Goal: Task Accomplishment & Management: Complete application form

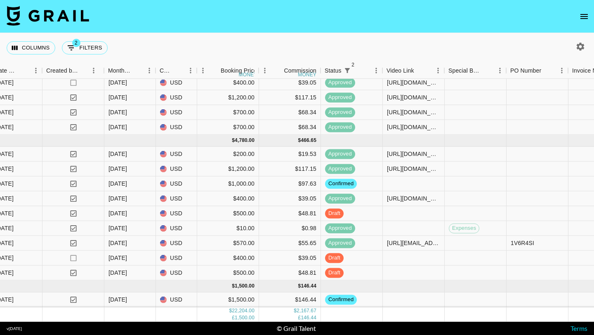
scroll to position [520, 477]
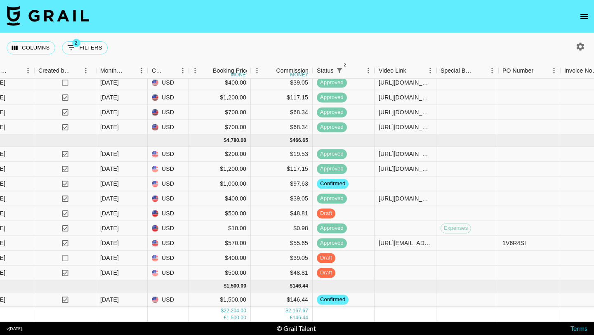
click at [582, 22] on button "open drawer" at bounding box center [584, 16] width 17 height 17
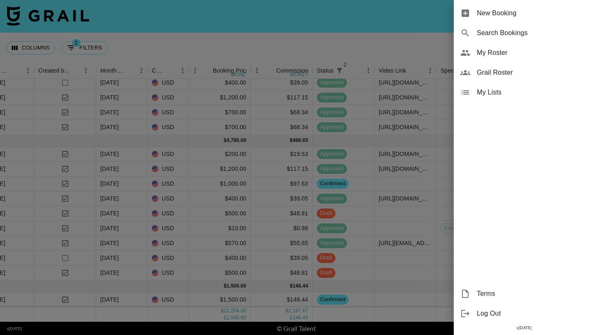
click at [497, 56] on span "My Roster" at bounding box center [532, 53] width 111 height 10
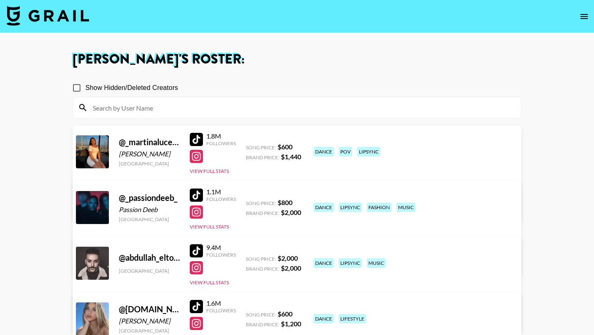
click at [255, 110] on input at bounding box center [302, 107] width 428 height 13
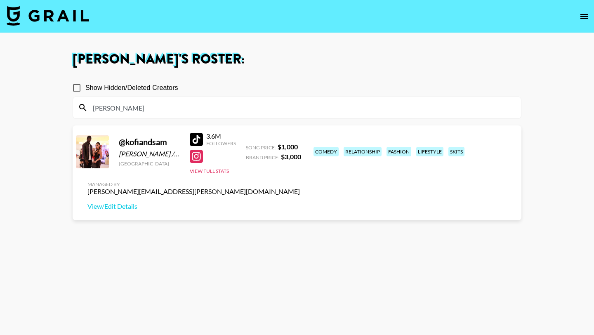
click at [163, 107] on input "kofi" at bounding box center [302, 107] width 428 height 13
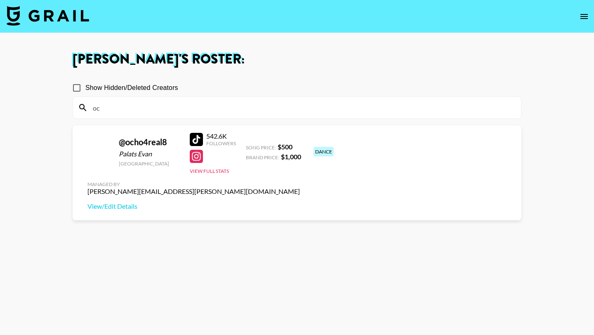
type input "o"
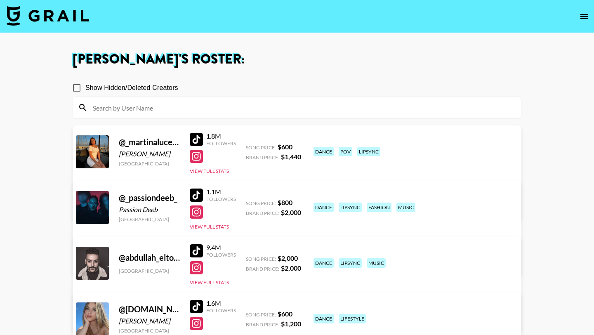
click at [284, 113] on input at bounding box center [302, 107] width 428 height 13
click at [367, 76] on section "Show Hidden/Deleted Creators" at bounding box center [297, 96] width 449 height 46
click at [54, 16] on img at bounding box center [48, 16] width 83 height 20
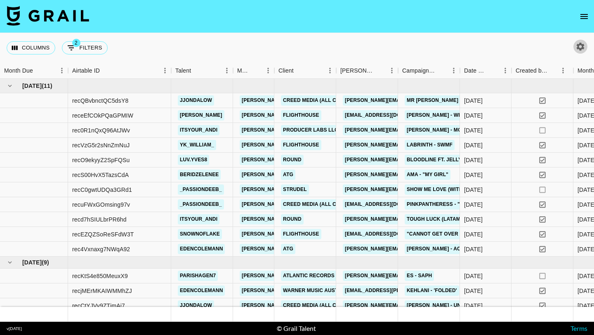
click at [580, 45] on icon "button" at bounding box center [581, 47] width 10 height 10
select select "[DATE]"
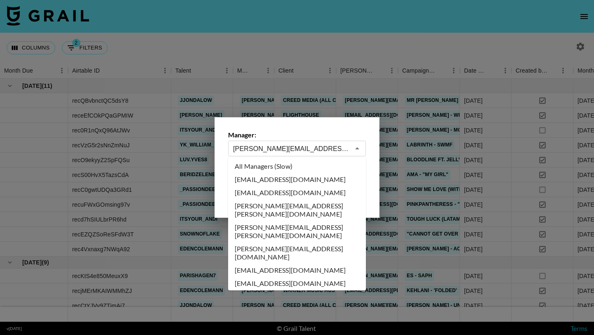
click at [267, 147] on input "[PERSON_NAME][EMAIL_ADDRESS][PERSON_NAME][DOMAIN_NAME]" at bounding box center [291, 148] width 117 height 9
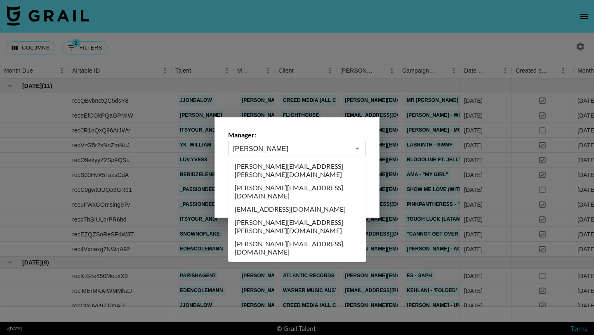
click at [276, 203] on li "jessicaclare@grail-talent.com" at bounding box center [297, 209] width 138 height 13
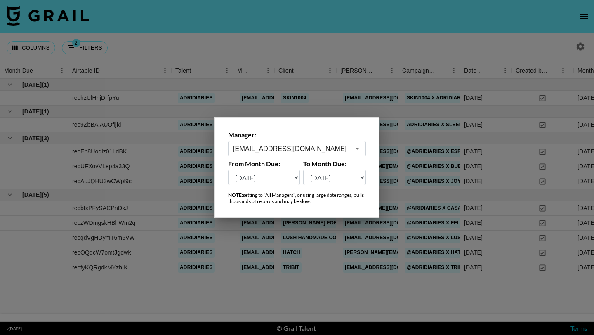
type input "jessicaclare@grail-talent.com"
click at [295, 49] on div at bounding box center [297, 167] width 594 height 335
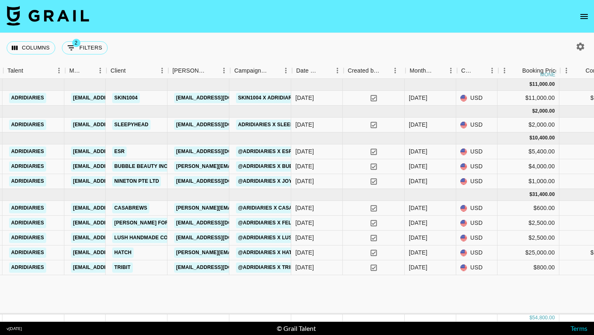
scroll to position [0, 150]
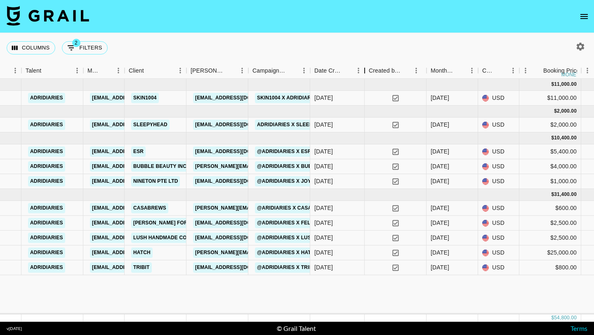
click at [360, 71] on div "Date Created" at bounding box center [365, 71] width 10 height 16
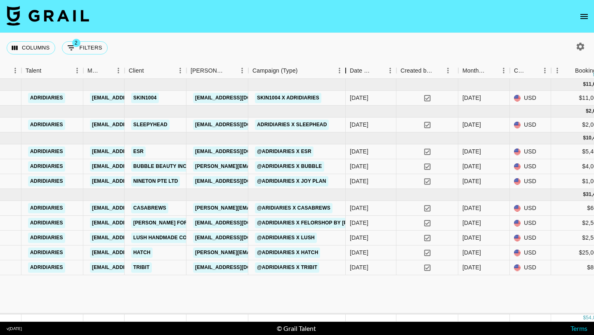
drag, startPoint x: 312, startPoint y: 71, endPoint x: 346, endPoint y: 72, distance: 34.7
click at [346, 72] on div "Campaign (Type)" at bounding box center [346, 71] width 10 height 16
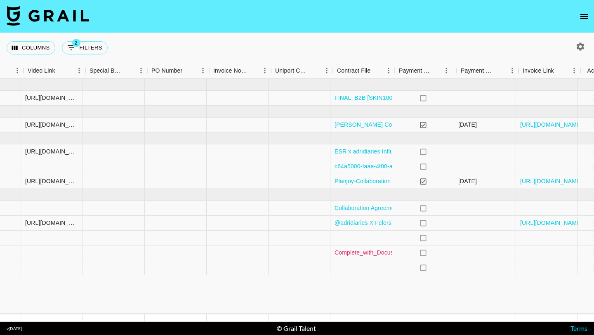
scroll to position [0, 858]
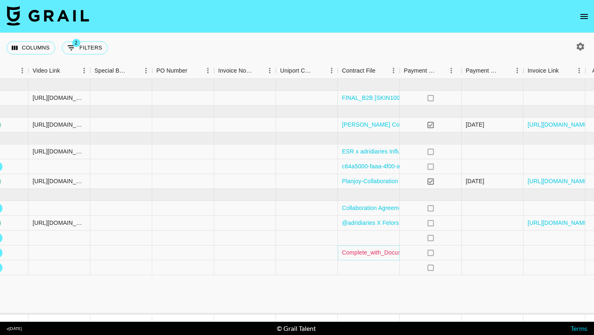
click at [378, 255] on link "Complete_with_Docusign_Hatch_x_Adriana_Sosa_ (1).pdf" at bounding box center [419, 252] width 154 height 8
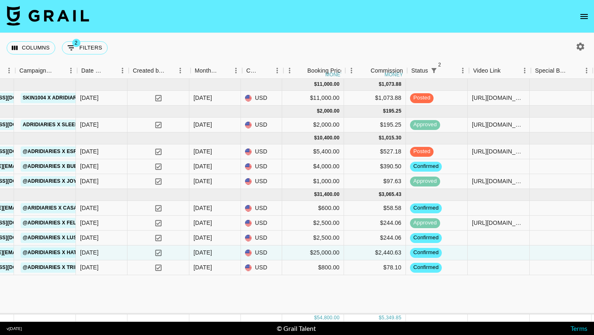
scroll to position [0, 385]
click at [581, 46] on icon "button" at bounding box center [581, 47] width 10 height 10
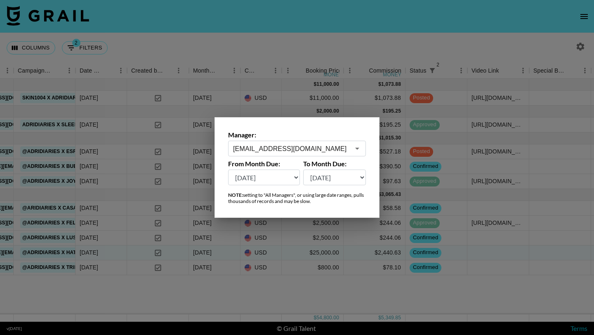
click at [279, 177] on select "Aug '26 Jul '26 Jun '26 May '26 Apr '26 Mar '26 Feb '26 Jan '26 Dec '25 Nov '25…" at bounding box center [264, 178] width 72 height 16
select select "Apr '25"
click at [228, 170] on select "Aug '26 Jul '26 Jun '26 May '26 Apr '26 Mar '26 Feb '26 Jan '26 Dec '25 Nov '25…" at bounding box center [264, 178] width 72 height 16
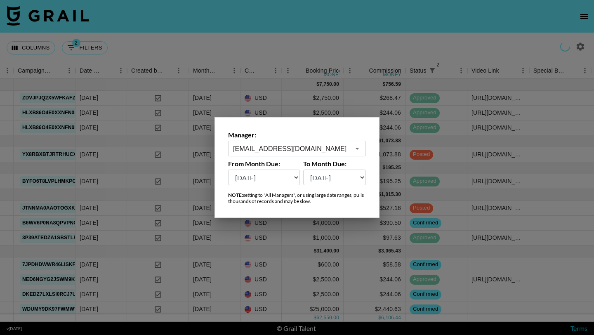
click at [352, 45] on div at bounding box center [297, 167] width 594 height 335
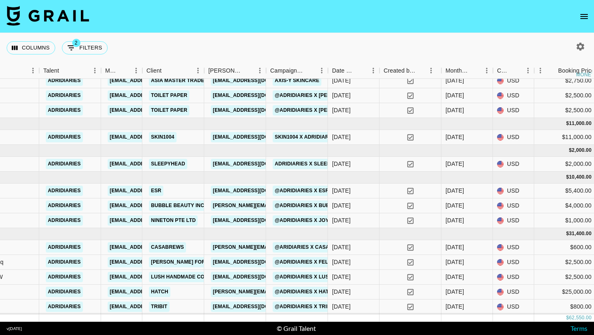
scroll to position [0, 132]
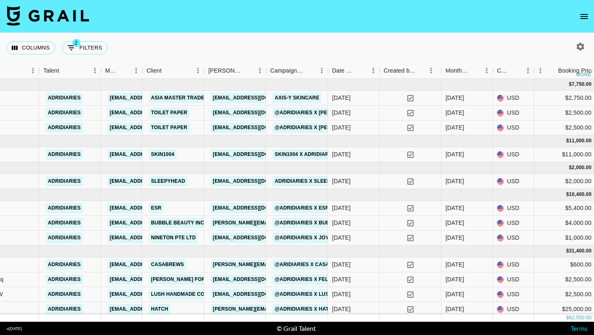
click at [578, 43] on icon "button" at bounding box center [581, 47] width 10 height 10
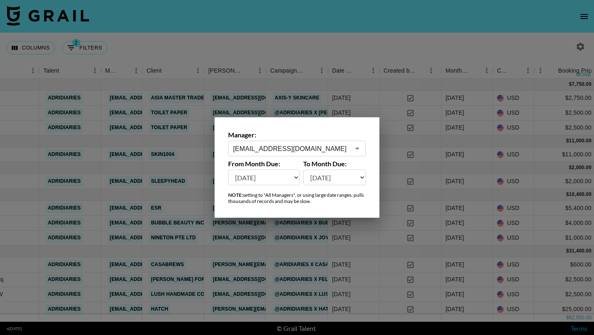
click at [280, 179] on select "Aug '26 Jul '26 Jun '26 May '26 Apr '26 Mar '26 Feb '26 Jan '26 Dec '25 Nov '25…" at bounding box center [264, 178] width 72 height 16
select select "Mar '25"
click at [228, 170] on select "Aug '26 Jul '26 Jun '26 May '26 Apr '26 Mar '26 Feb '26 Jan '26 Dec '25 Nov '25…" at bounding box center [264, 178] width 72 height 16
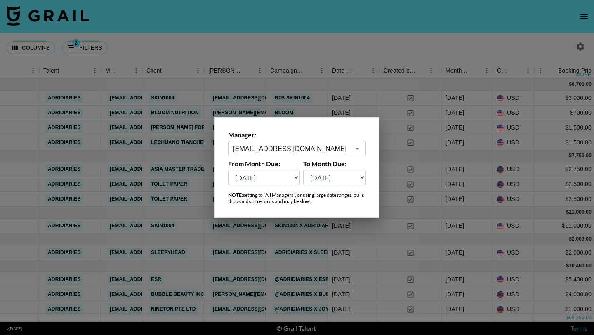
click at [320, 33] on div at bounding box center [297, 167] width 594 height 335
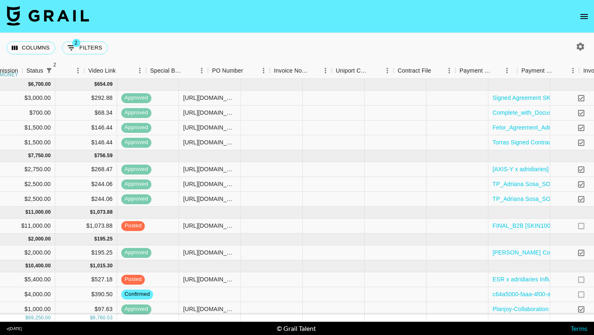
scroll to position [0, 848]
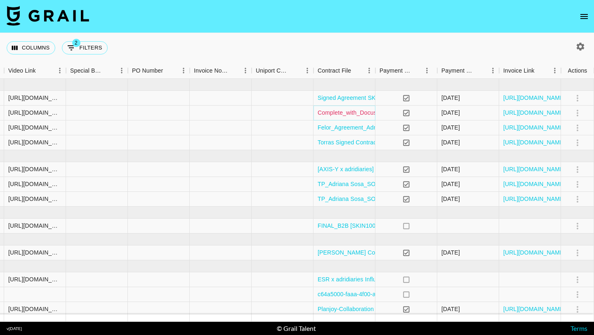
click at [330, 113] on link "Complete_with_Docusign_Adriana_Sosa_x_Bloom_.pdf" at bounding box center [391, 113] width 147 height 8
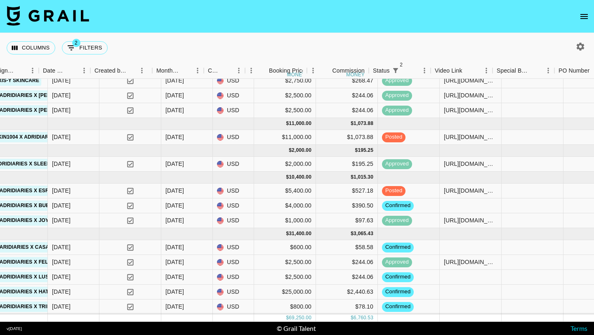
scroll to position [89, 421]
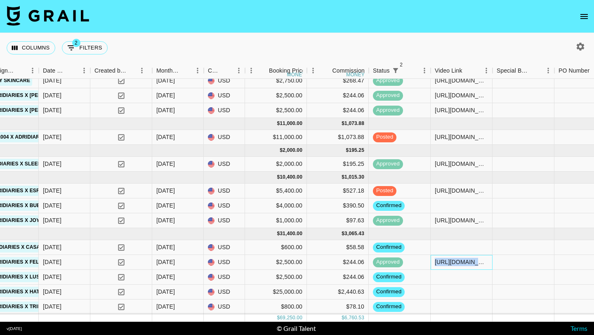
drag, startPoint x: 435, startPoint y: 262, endPoint x: 512, endPoint y: 260, distance: 76.4
click at [512, 260] on div "reczWDmgskHBhWm2q adridiaries jessicaclare@grail-talent.com MARYAM BAYAT FOR PE…" at bounding box center [300, 262] width 1442 height 15
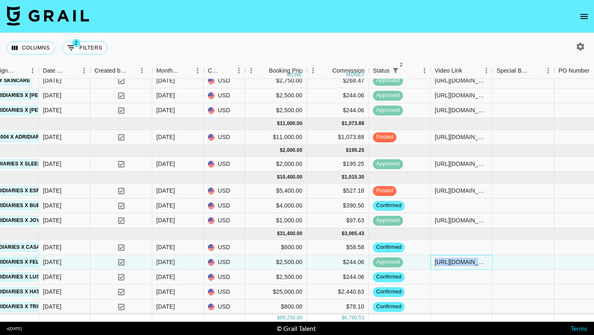
copy div "https://www.tiktok.com/@adridiaries/video/7535155433703558430"
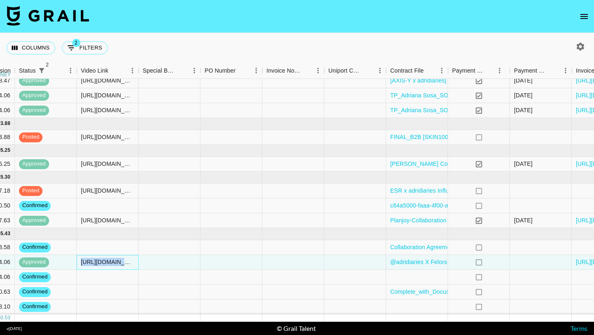
scroll to position [89, 848]
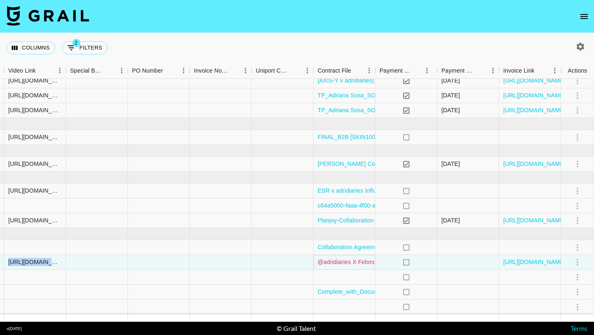
click at [354, 262] on link "@adridiaries X Felorshop By Maryam.docx" at bounding box center [387, 262] width 139 height 8
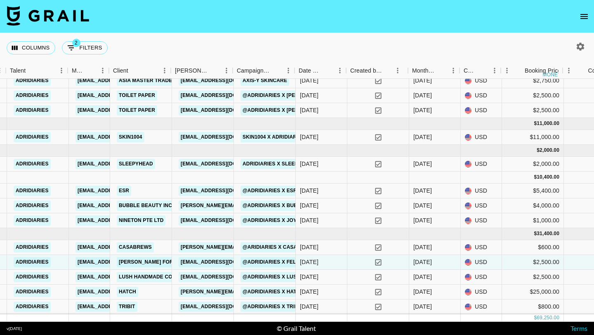
scroll to position [89, 164]
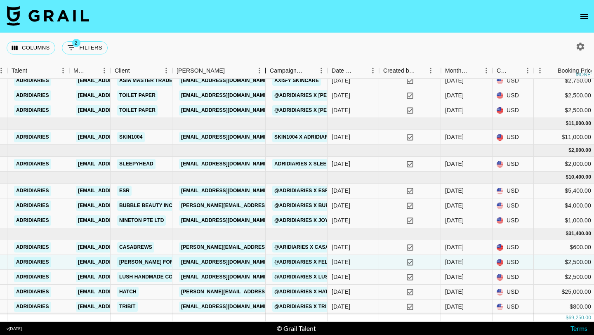
drag, startPoint x: 235, startPoint y: 71, endPoint x: 266, endPoint y: 71, distance: 31.4
click at [266, 71] on div "Booker" at bounding box center [266, 71] width 10 height 16
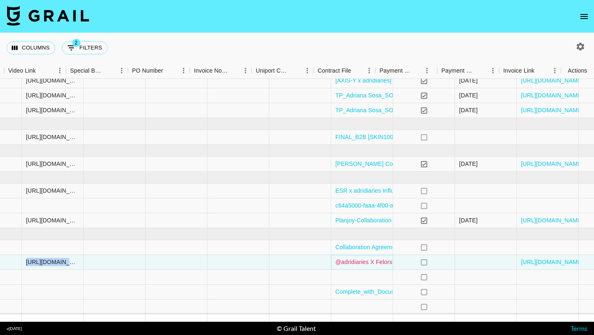
scroll to position [89, 879]
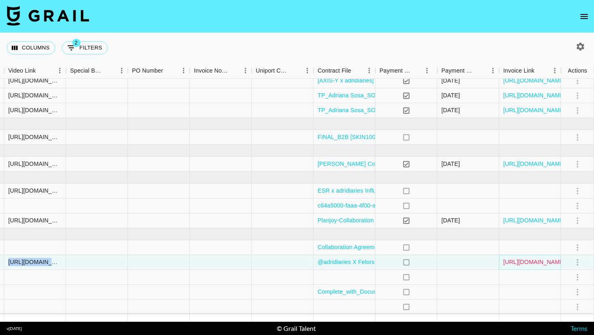
click at [510, 260] on link "https://in.xero.com/igCHWUJsYG4kaynj9Me7YyUgGUdC7DGW1h5LrWDT" at bounding box center [534, 262] width 62 height 8
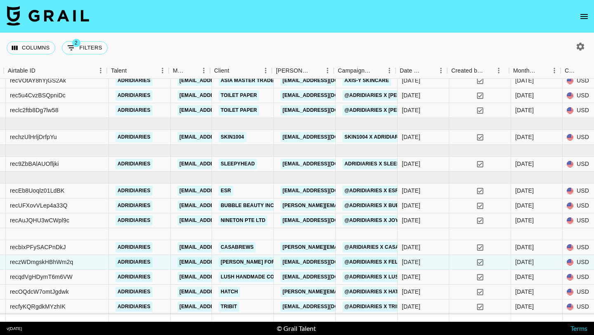
scroll to position [89, 68]
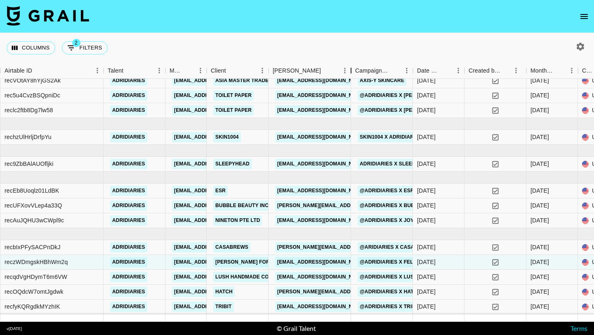
drag, startPoint x: 331, startPoint y: 72, endPoint x: 352, endPoint y: 70, distance: 20.7
click at [352, 70] on div "Booker" at bounding box center [351, 71] width 10 height 16
drag, startPoint x: 345, startPoint y: 292, endPoint x: 276, endPoint y: 293, distance: 69.3
click at [275, 293] on div "sara.haig@hatch.co" at bounding box center [310, 292] width 83 height 15
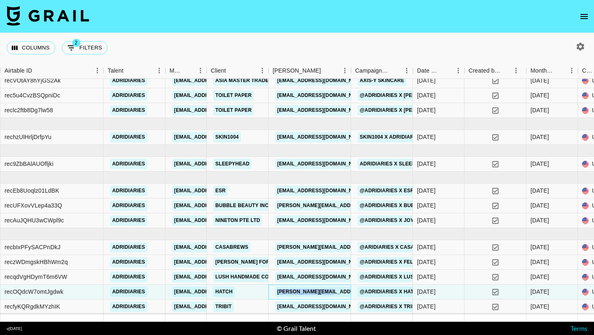
copy link "sara.haig@hatch.co"
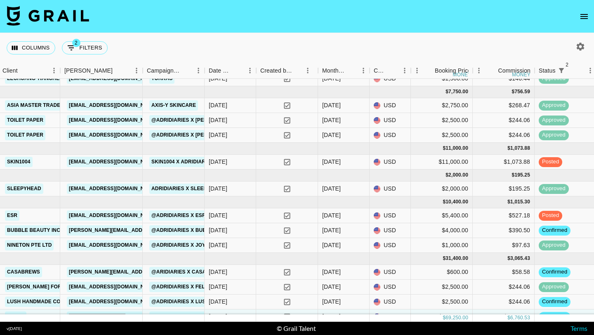
scroll to position [56, 276]
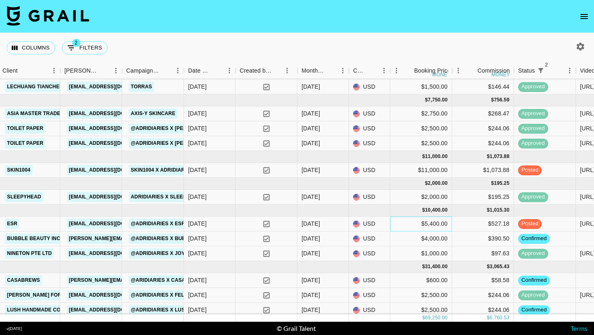
click at [436, 224] on div "$5,400.00" at bounding box center [421, 224] width 62 height 15
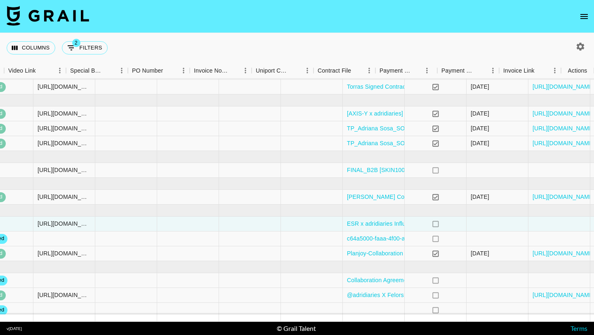
scroll to position [56, 848]
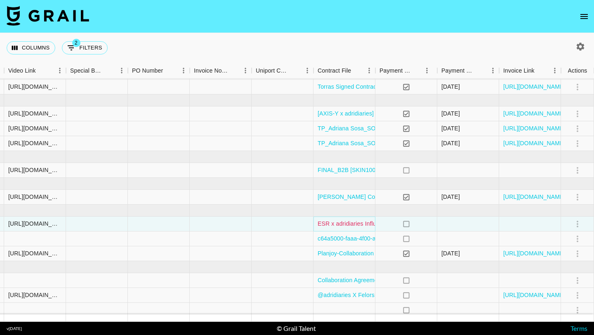
click at [337, 223] on link "ESR x adridiaries Influencer Agreement (1).pdf" at bounding box center [379, 224] width 122 height 8
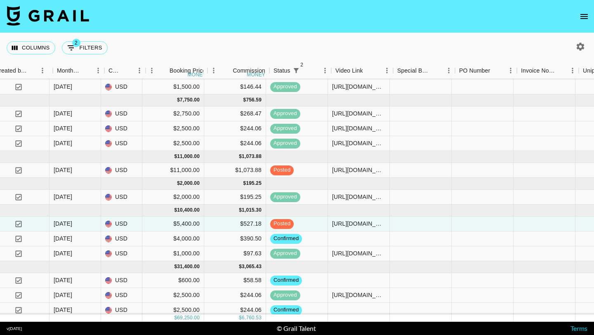
scroll to position [56, 526]
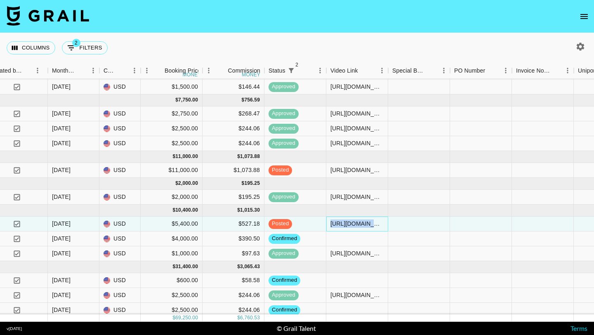
drag, startPoint x: 330, startPoint y: 225, endPoint x: 415, endPoint y: 220, distance: 84.7
click at [415, 220] on div "recEb8Uoqlz01LdBK adridiaries jessicaclare@grail-talent.com ESR esrinfluencer@g…" at bounding box center [195, 224] width 1442 height 15
copy div "https://www.tiktok.com/@adridiaries/video/7535897652479757599"
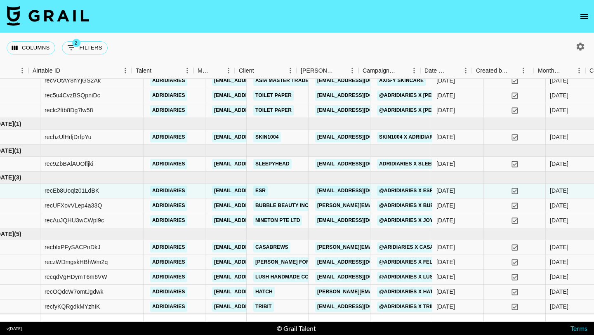
scroll to position [89, 53]
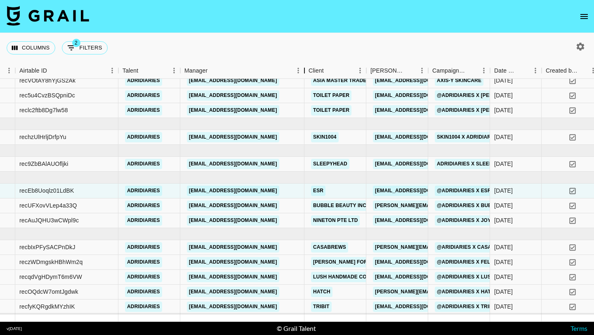
drag, startPoint x: 223, startPoint y: 67, endPoint x: 306, endPoint y: 74, distance: 83.2
click at [306, 74] on div "Manager" at bounding box center [305, 71] width 10 height 16
click at [580, 47] on icon "button" at bounding box center [581, 47] width 10 height 10
select select "Mar '25"
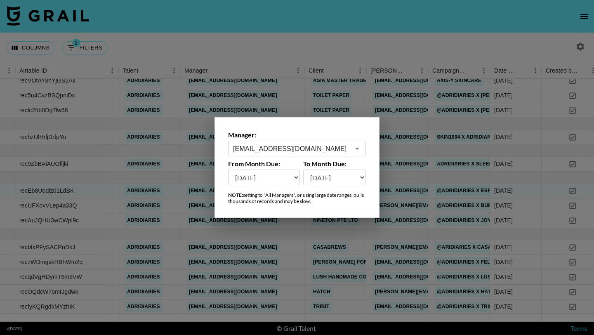
click at [315, 149] on input "jessicaclare@grail-talent.com" at bounding box center [291, 148] width 117 height 9
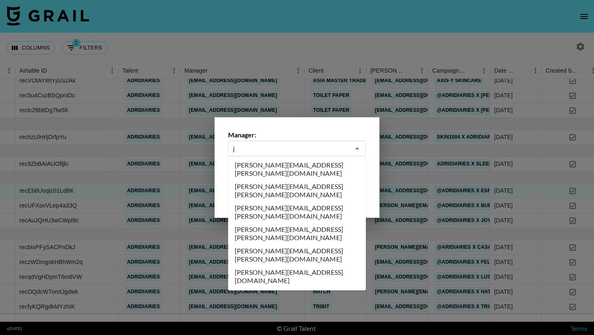
scroll to position [0, 0]
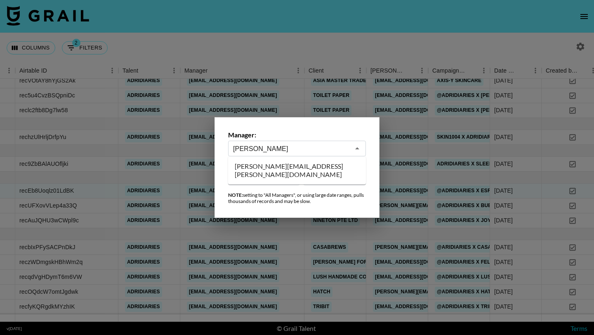
click at [315, 167] on li "[PERSON_NAME][EMAIL_ADDRESS][PERSON_NAME][DOMAIN_NAME]" at bounding box center [297, 170] width 138 height 21
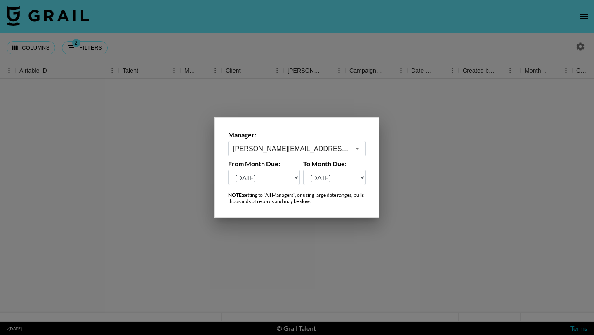
scroll to position [0, 53]
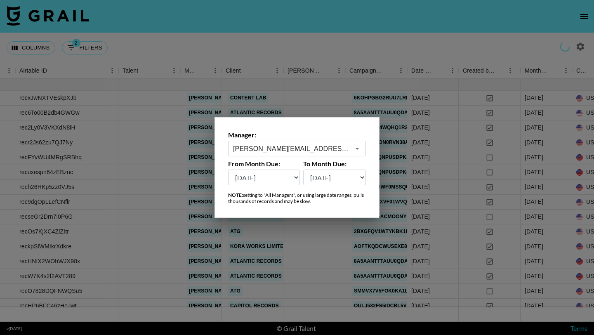
type input "[PERSON_NAME][EMAIL_ADDRESS][PERSON_NAME][DOMAIN_NAME]"
click at [325, 43] on div at bounding box center [297, 167] width 594 height 335
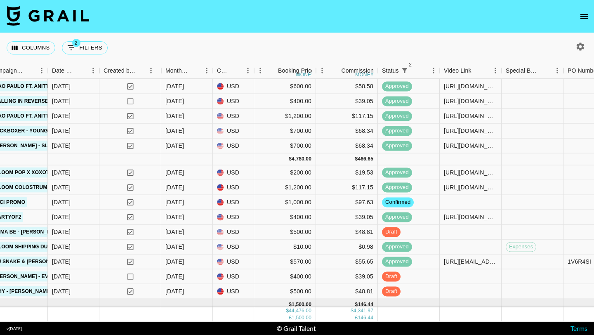
scroll to position [1242, 412]
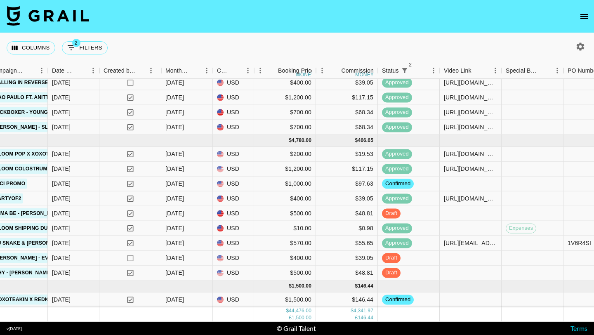
click at [587, 17] on icon "open drawer" at bounding box center [584, 17] width 10 height 10
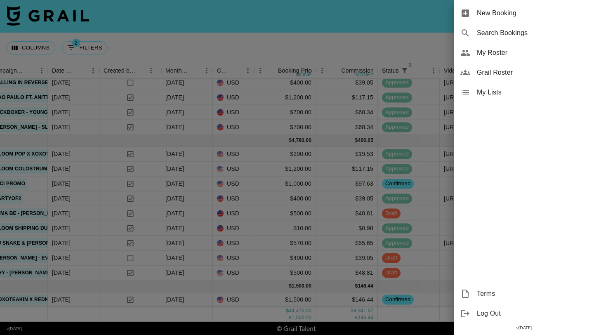
click at [558, 12] on span "New Booking" at bounding box center [532, 13] width 111 height 10
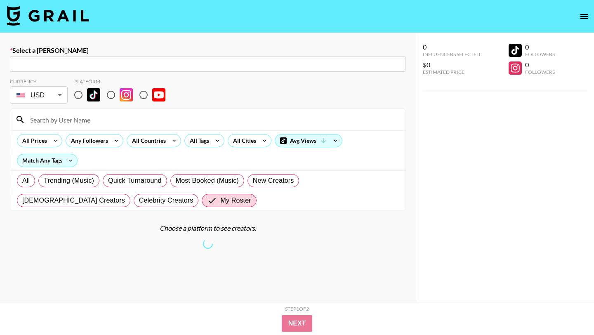
click at [167, 68] on input "text" at bounding box center [208, 63] width 386 height 9
click at [163, 63] on input "text" at bounding box center [208, 63] width 386 height 9
paste input "[PERSON_NAME][EMAIL_ADDRESS][DOMAIN_NAME]"
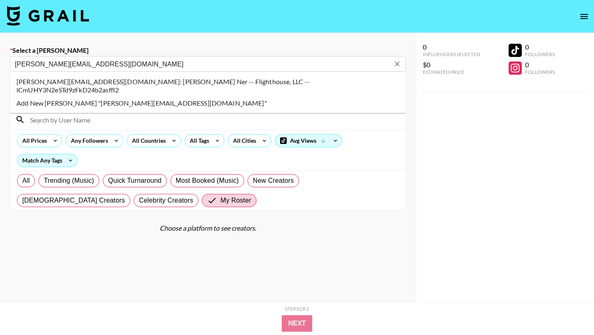
click at [167, 78] on li "dyana@flight.house: Dyana Ner -- Flighthouse, LLC -- lCmUHY3N2eSTd9zFkD24b2asff…" at bounding box center [208, 85] width 396 height 21
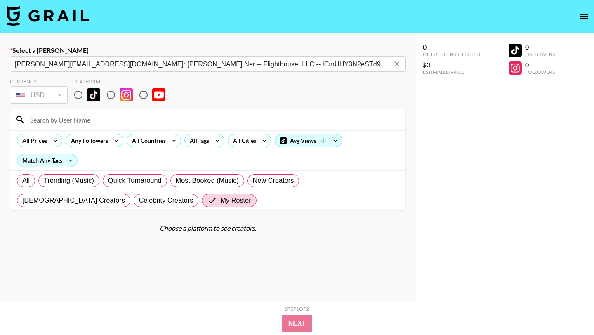
type input "dyana@flight.house: Dyana Ner -- Flighthouse, LLC -- lCmUHY3N2eSTd9zFkD24b2asff…"
click at [82, 95] on input "radio" at bounding box center [78, 94] width 17 height 17
radio input "true"
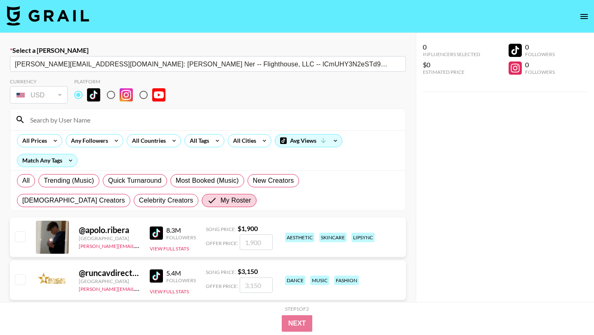
click at [82, 119] on input at bounding box center [213, 119] width 376 height 13
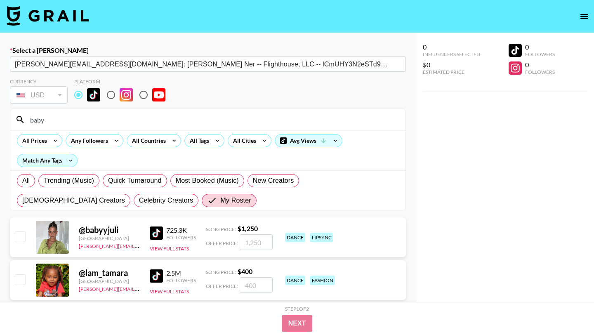
type input "baby"
click at [21, 234] on input "checkbox" at bounding box center [20, 237] width 10 height 10
checkbox input "true"
type input "1250"
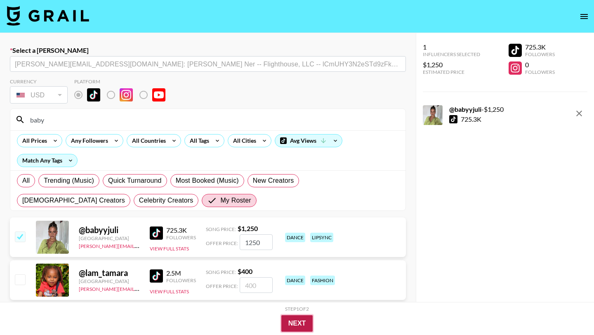
click at [293, 324] on button "Next" at bounding box center [297, 323] width 32 height 17
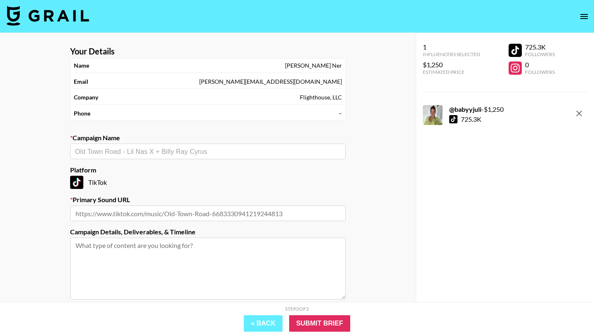
click at [172, 147] on input "text" at bounding box center [208, 151] width 266 height 9
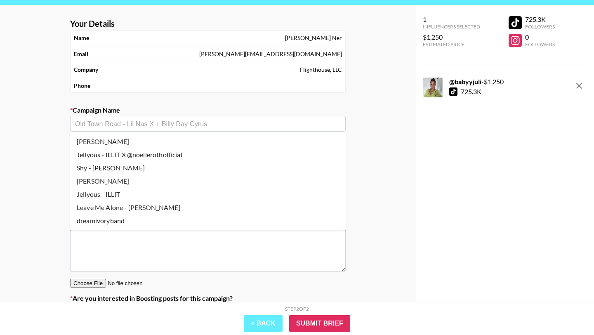
scroll to position [14, 0]
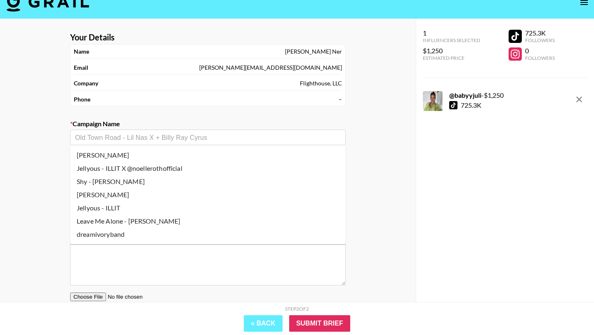
click at [123, 182] on li "Shy - [PERSON_NAME]" at bounding box center [208, 181] width 276 height 13
type input "Shy - [PERSON_NAME]"
type input "https://www.tiktok.com/music/Shy-7530833105118185473"
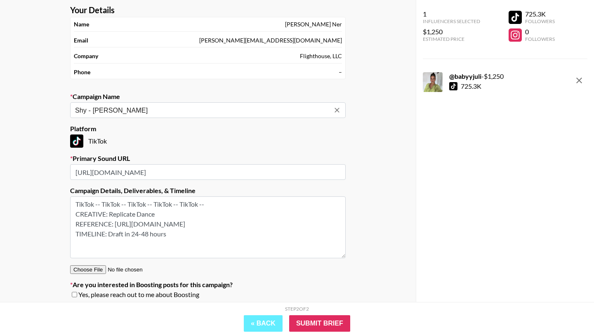
scroll to position [42, 0]
drag, startPoint x: 177, startPoint y: 232, endPoint x: 75, endPoint y: 213, distance: 104.5
click at [75, 213] on textarea "TikTok -- TikTok -- TikTok -- TikTok -- TikTok -- CREATIVE: Replicate Dance REF…" at bounding box center [208, 227] width 276 height 62
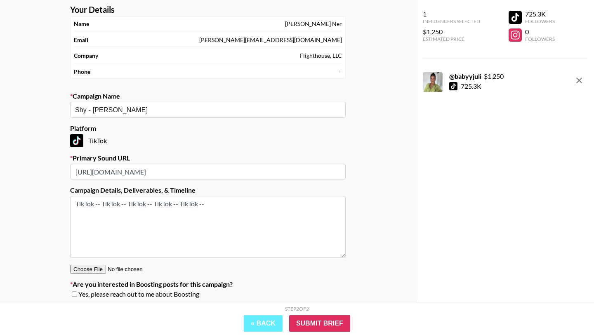
paste textarea "CREATIVE: create a fun and engaging video recreating the hand choreography + tr…"
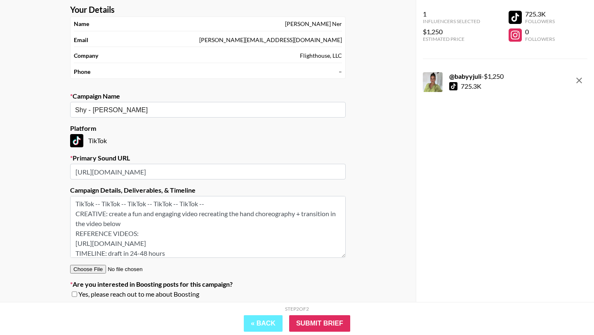
type textarea "TikTok -- TikTok -- TikTok -- TikTok -- TikTok -- CREATIVE: create a fun and en…"
click at [376, 232] on div "Your Details Name Dyana Ner Email dyana@flight.house Company Flighthouse, LLC P…" at bounding box center [208, 161] width 416 height 340
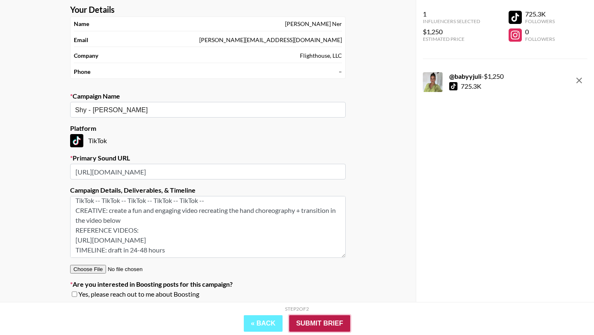
click at [310, 324] on input "Submit Brief" at bounding box center [319, 323] width 61 height 17
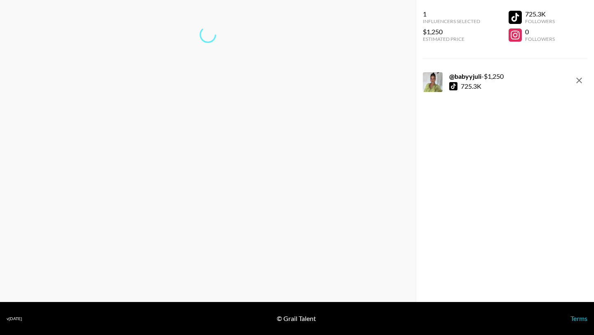
scroll to position [33, 0]
click at [206, 61] on link "Return to dashboard..." at bounding box center [208, 62] width 63 height 8
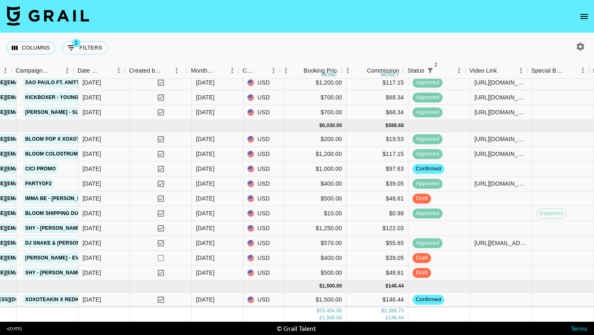
scroll to position [535, 388]
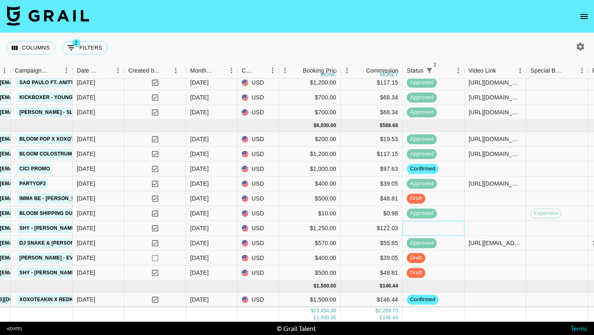
click at [422, 230] on div at bounding box center [434, 228] width 62 height 15
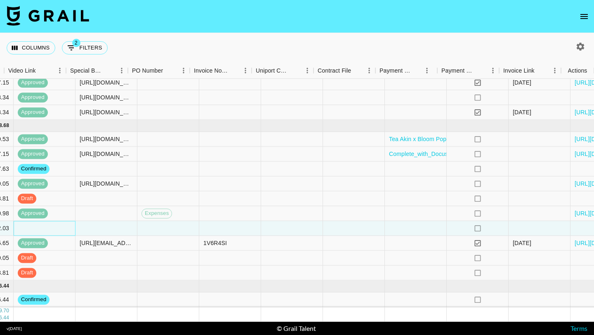
scroll to position [535, 848]
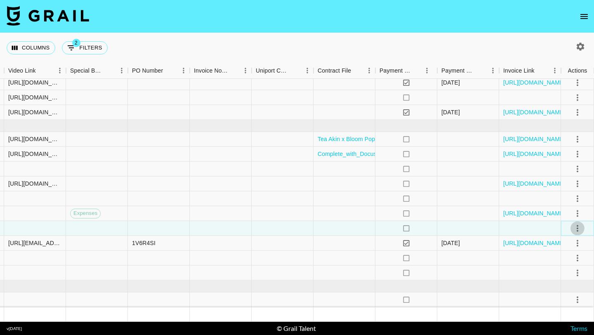
click at [579, 229] on icon "select merge strategy" at bounding box center [578, 228] width 10 height 10
click at [573, 244] on li "Confirm" at bounding box center [568, 246] width 54 height 15
click at [539, 230] on div at bounding box center [530, 228] width 62 height 15
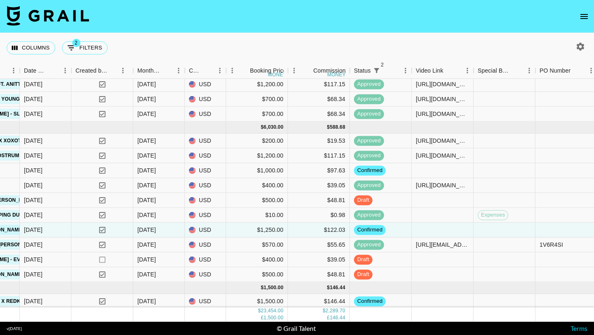
scroll to position [535, 440]
